Goal: Information Seeking & Learning: Learn about a topic

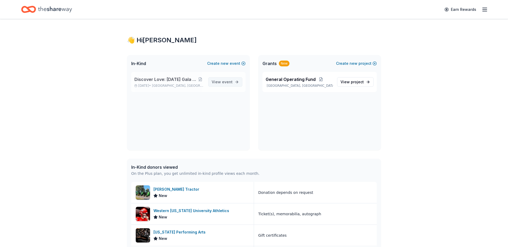
click at [223, 84] on span "View event" at bounding box center [221, 82] width 21 height 6
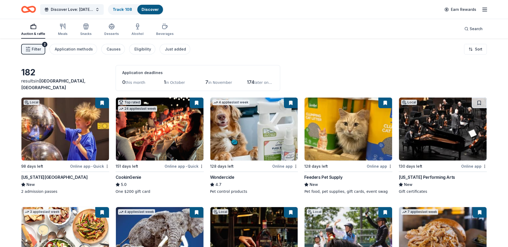
click at [37, 44] on button "Filter 2" at bounding box center [33, 49] width 24 height 11
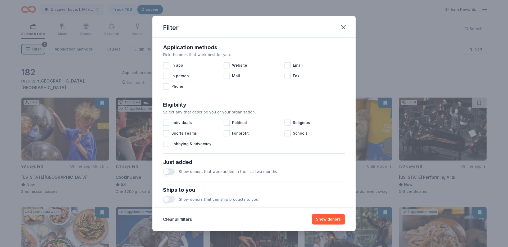
scroll to position [178, 0]
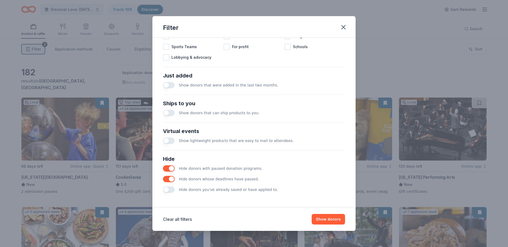
click at [165, 190] on button "button" at bounding box center [169, 189] width 12 height 6
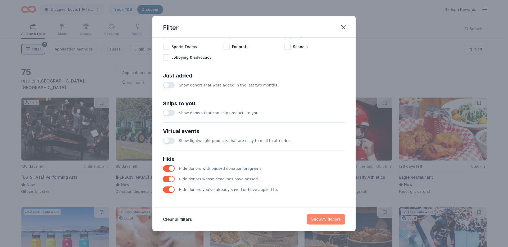
click at [338, 220] on button "Show 75 donors" at bounding box center [326, 219] width 38 height 11
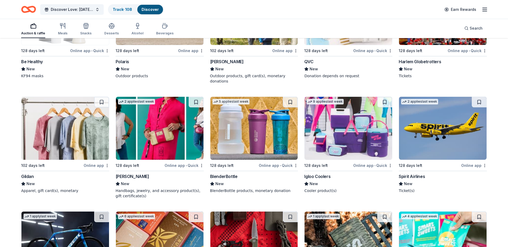
scroll to position [780, 0]
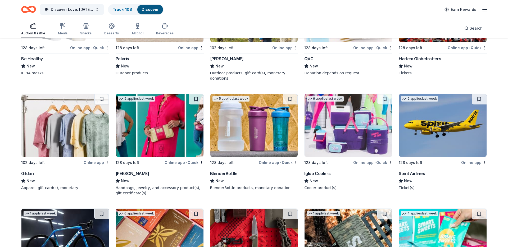
click at [370, 146] on img at bounding box center [347, 125] width 87 height 63
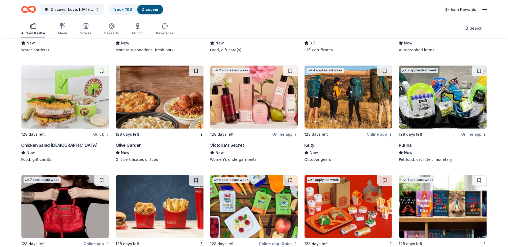
scroll to position [0, 0]
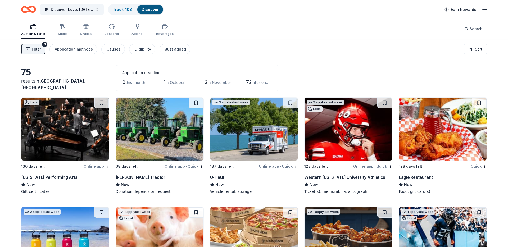
click at [481, 13] on div "Earn Rewards" at bounding box center [464, 9] width 47 height 12
click at [486, 11] on icon "button" at bounding box center [484, 9] width 6 height 6
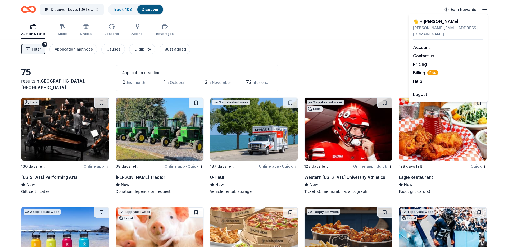
click at [217, 33] on div "Auction & raffle Meals Snacks Desserts Alcohol Beverages Search" at bounding box center [253, 29] width 465 height 20
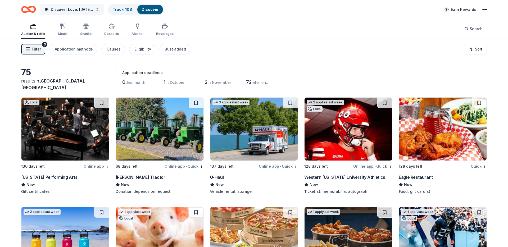
click at [86, 8] on span "Discover Love: [DATE] Gala & Silent Auction" at bounding box center [72, 9] width 42 height 6
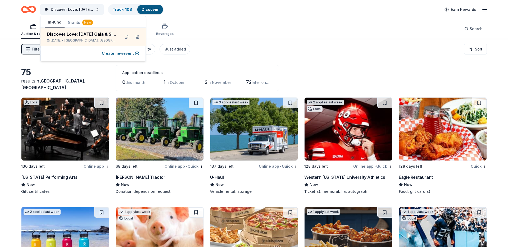
click at [66, 18] on button "Grants New" at bounding box center [79, 23] width 31 height 10
click at [89, 37] on div "General Operating Fund" at bounding box center [87, 34] width 80 height 6
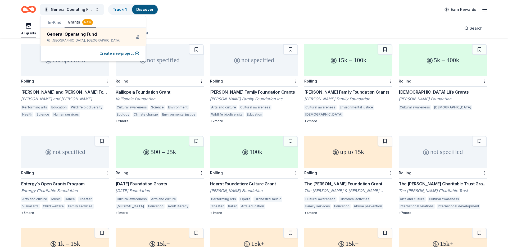
scroll to position [165, 0]
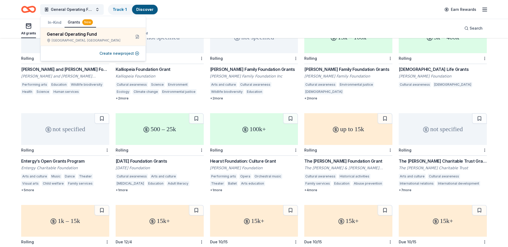
click at [100, 132] on div "not specified" at bounding box center [65, 129] width 88 height 32
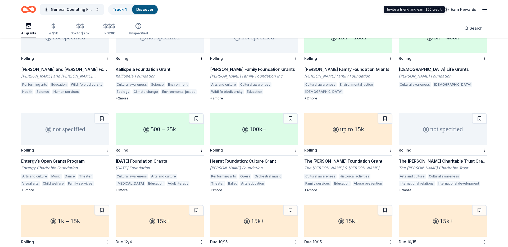
click at [479, 11] on div "Earn Rewards" at bounding box center [464, 9] width 47 height 12
click at [481, 11] on icon "button" at bounding box center [484, 9] width 6 height 6
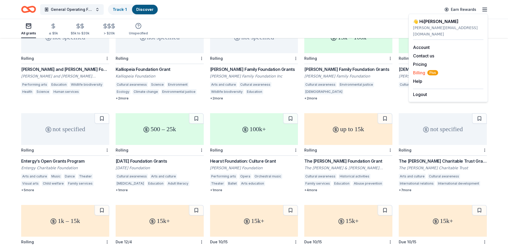
click at [449, 70] on div "Billing Plus" at bounding box center [448, 73] width 70 height 6
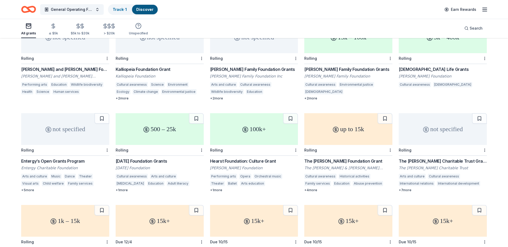
click at [489, 10] on div "General Operating Fund Track · 1 Discover Earn Rewards" at bounding box center [254, 9] width 508 height 19
click at [486, 10] on icon "button" at bounding box center [484, 9] width 6 height 6
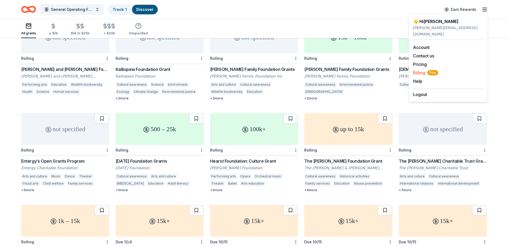
click at [436, 70] on span "Plus" at bounding box center [432, 72] width 11 height 5
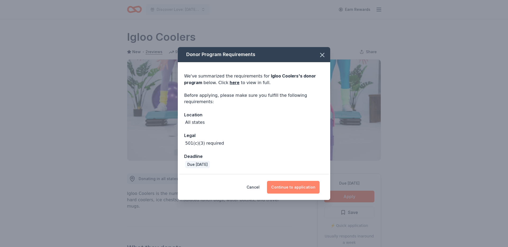
click at [303, 188] on button "Continue to application" at bounding box center [293, 187] width 53 height 13
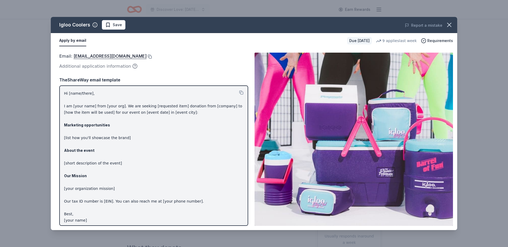
click at [130, 56] on div "Email : [EMAIL_ADDRESS][DOMAIN_NAME]" at bounding box center [153, 56] width 189 height 7
click at [146, 56] on button at bounding box center [148, 56] width 5 height 4
click at [482, 102] on div "Igloo Coolers Save Report a mistake Apply by email Due [DATE] 9 applies last we…" at bounding box center [254, 123] width 508 height 247
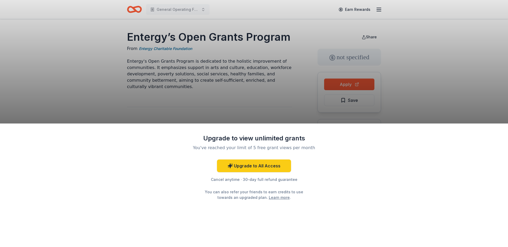
click at [337, 80] on div "Upgrade to view unlimited grants You've reached your limit of 5 free grant view…" at bounding box center [254, 123] width 508 height 247
click at [336, 84] on div "Upgrade to view unlimited grants You've reached your limit of 5 free grant view…" at bounding box center [254, 123] width 508 height 247
